Goal: Task Accomplishment & Management: Manage account settings

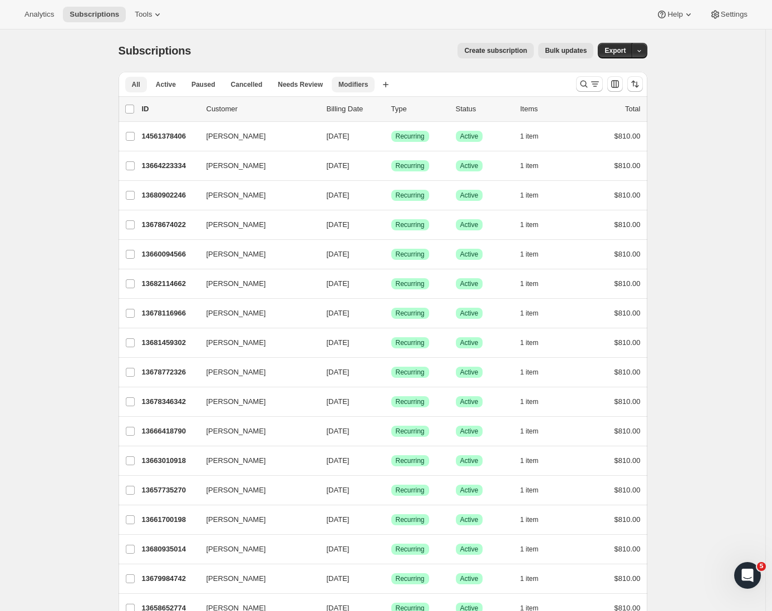
click at [346, 82] on span "Modifiers" at bounding box center [354, 84] width 30 height 9
click at [169, 86] on span "Active" at bounding box center [166, 84] width 20 height 9
click at [587, 86] on icon "Search and filter results" at bounding box center [583, 84] width 7 height 7
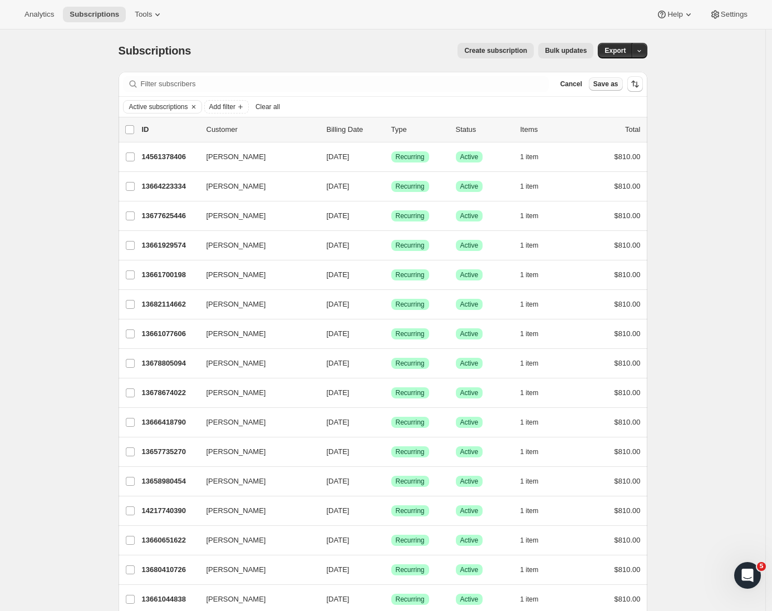
click at [592, 82] on button "Save as" at bounding box center [606, 83] width 34 height 13
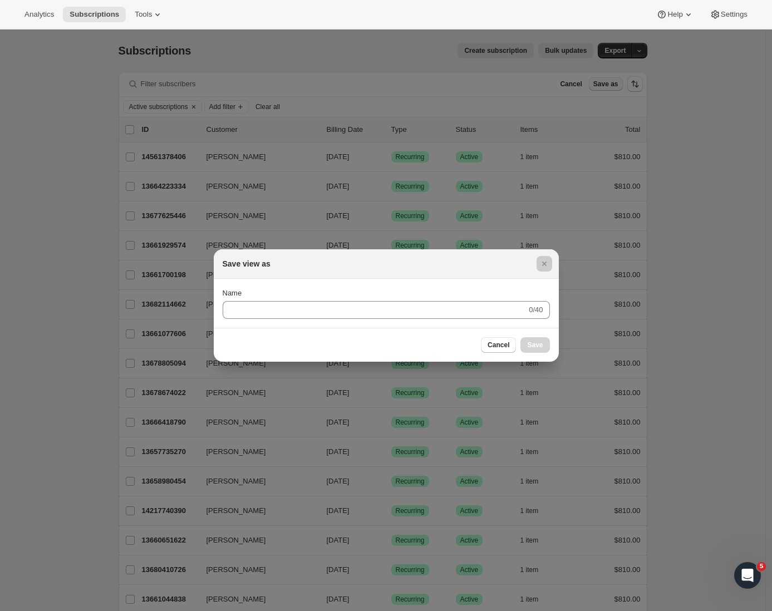
click at [592, 82] on div at bounding box center [386, 305] width 772 height 611
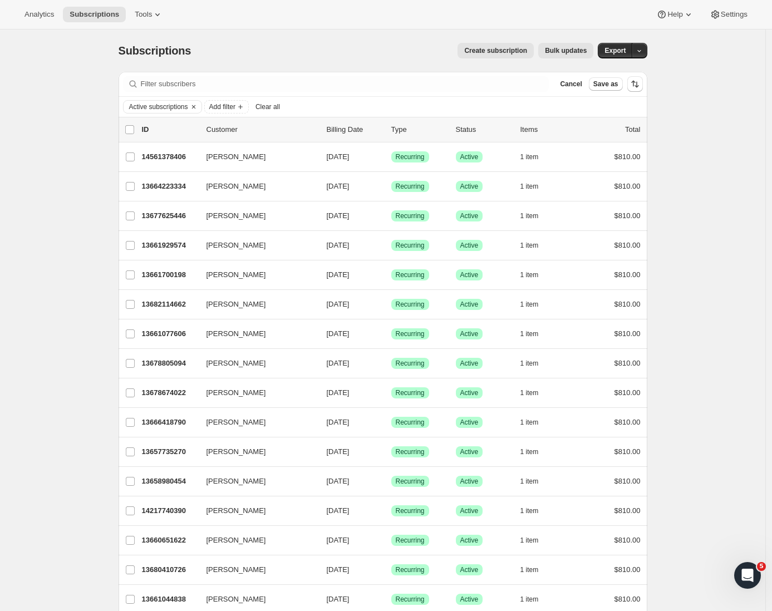
click at [365, 75] on div "Filter subscribers Cancel Save as" at bounding box center [383, 84] width 529 height 24
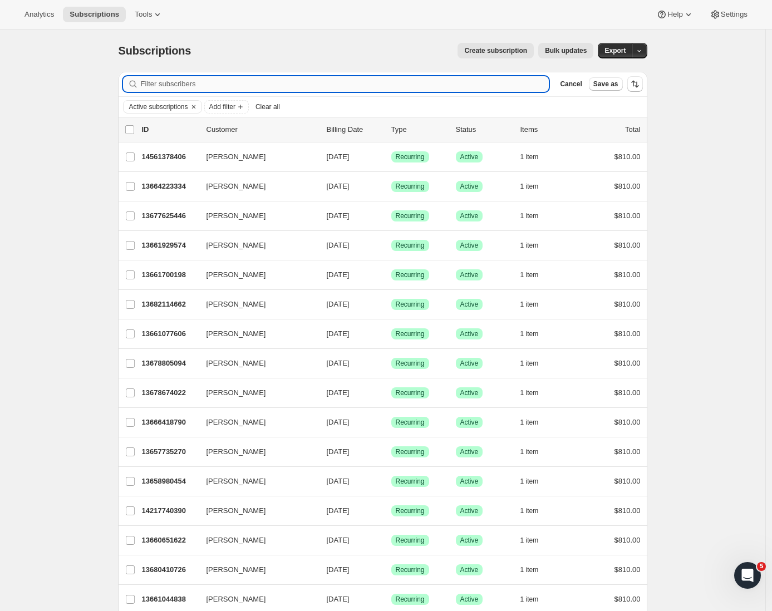
click at [346, 81] on input "Filter subscribers" at bounding box center [345, 84] width 409 height 16
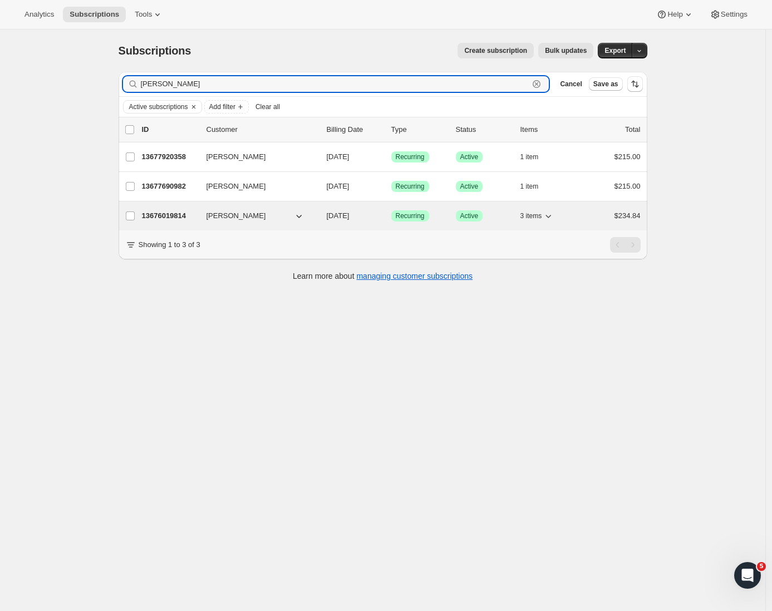
type input "[PERSON_NAME]"
click at [198, 214] on p "13676019814" at bounding box center [170, 215] width 56 height 11
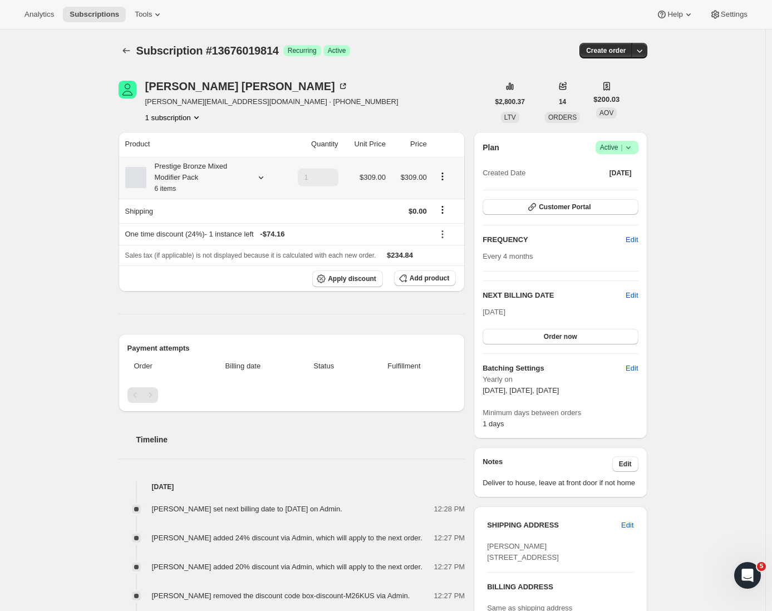
click at [261, 177] on icon at bounding box center [261, 177] width 11 height 11
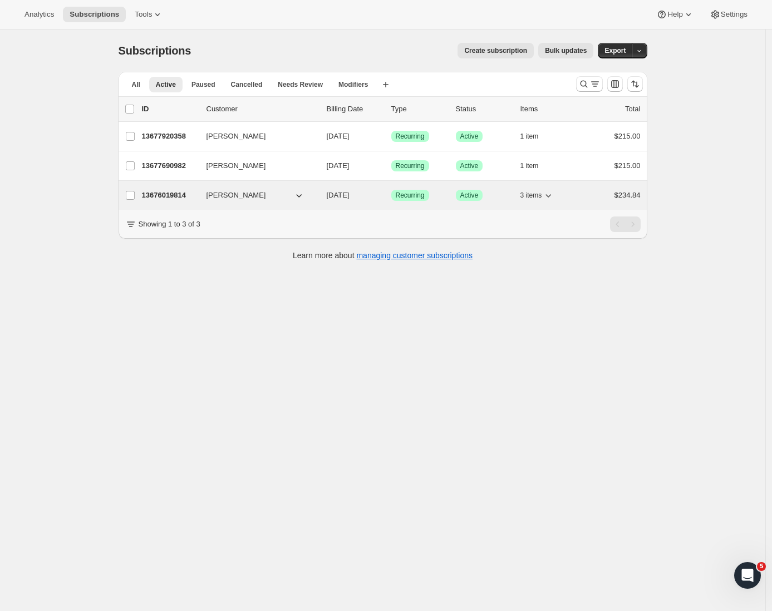
click at [192, 195] on p "13676019814" at bounding box center [170, 195] width 56 height 11
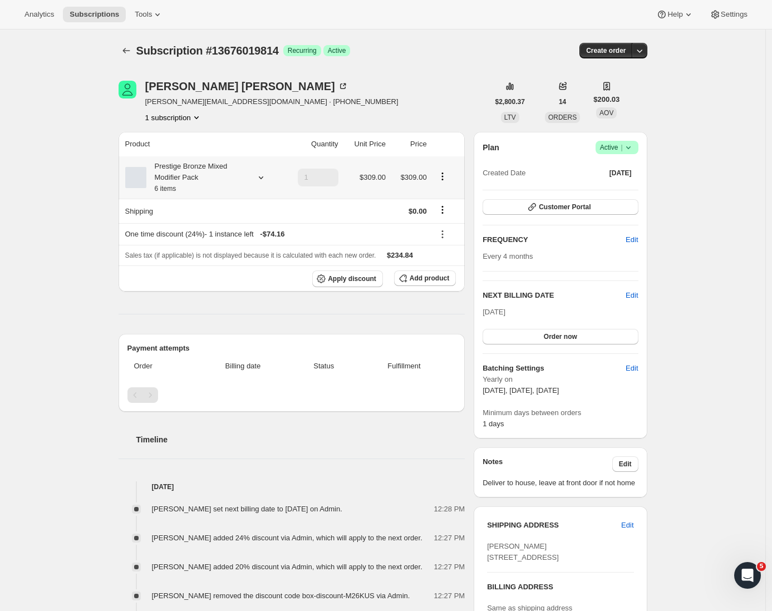
click at [262, 178] on icon at bounding box center [260, 178] width 4 height 3
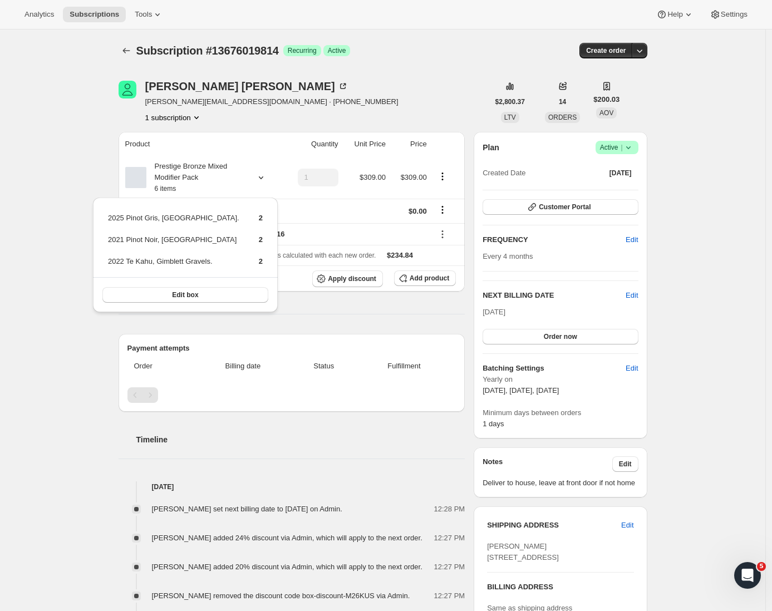
click at [114, 149] on div "Leanne Mills leanne@localelectrical.nz · +6421865597 1 subscription $2,800.37 L…" at bounding box center [379, 505] width 538 height 884
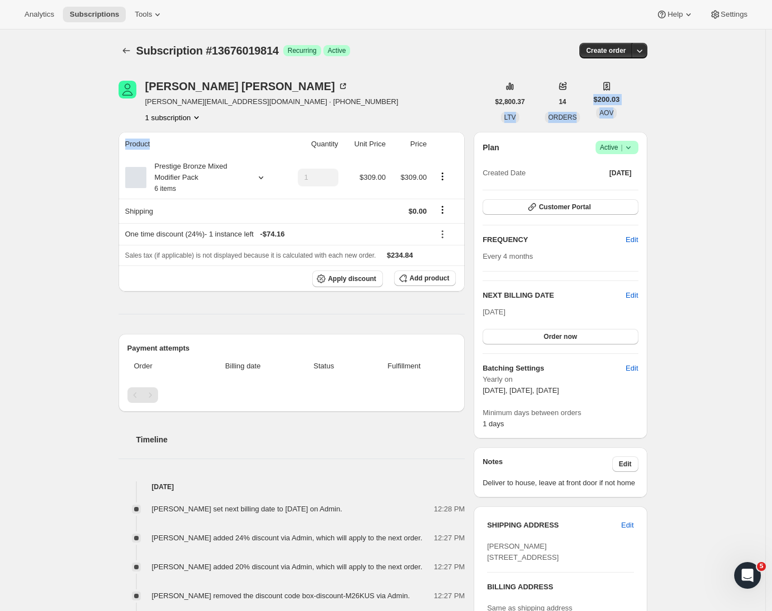
drag, startPoint x: 341, startPoint y: 133, endPoint x: 580, endPoint y: 111, distance: 239.9
click at [519, 110] on div "Leanne Mills leanne@localelectrical.nz · +6421865597 1 subscription $2,800.37 L…" at bounding box center [379, 505] width 538 height 884
click at [677, 129] on div "Subscription #13676019814. This page is ready Subscription #13676019814 Success…" at bounding box center [383, 505] width 766 height 951
